Goal: Task Accomplishment & Management: Complete application form

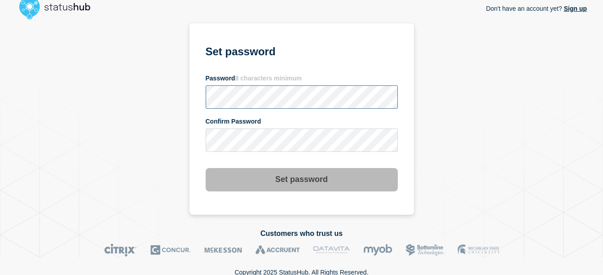
scroll to position [18, 0]
